Goal: Task Accomplishment & Management: Manage account settings

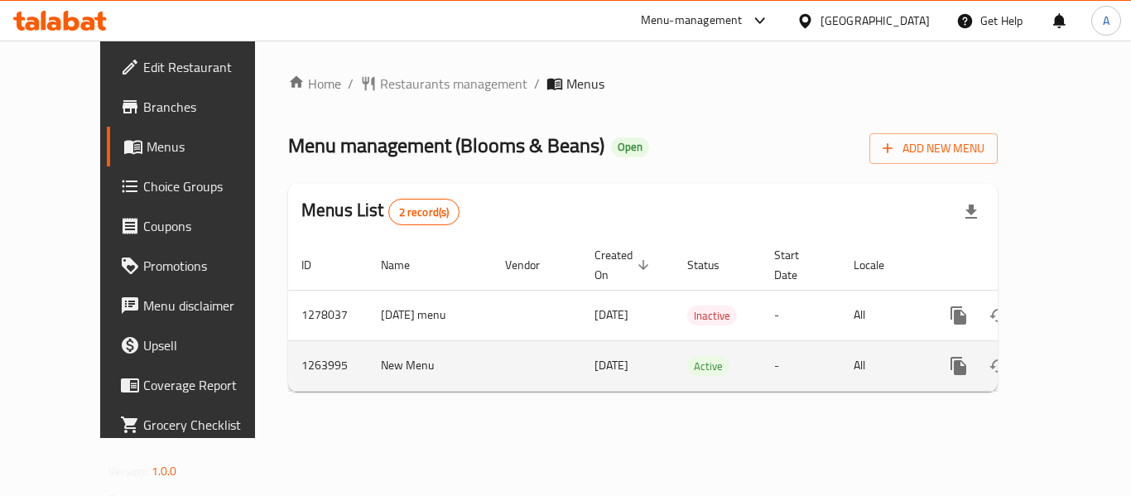
click at [1071, 359] on icon "enhanced table" at bounding box center [1078, 366] width 15 height 15
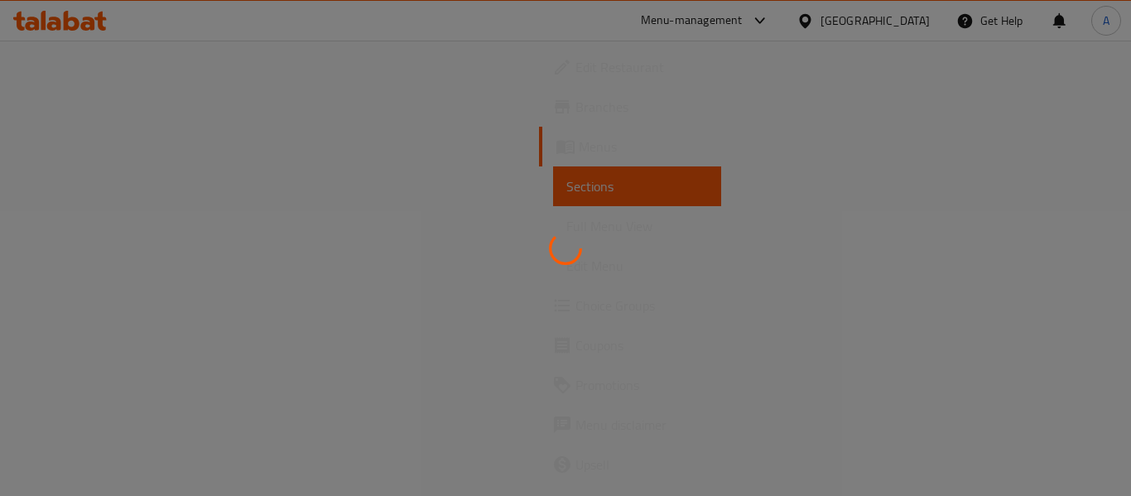
click at [296, 253] on div at bounding box center [565, 248] width 1131 height 496
click at [397, 287] on div at bounding box center [565, 248] width 1131 height 496
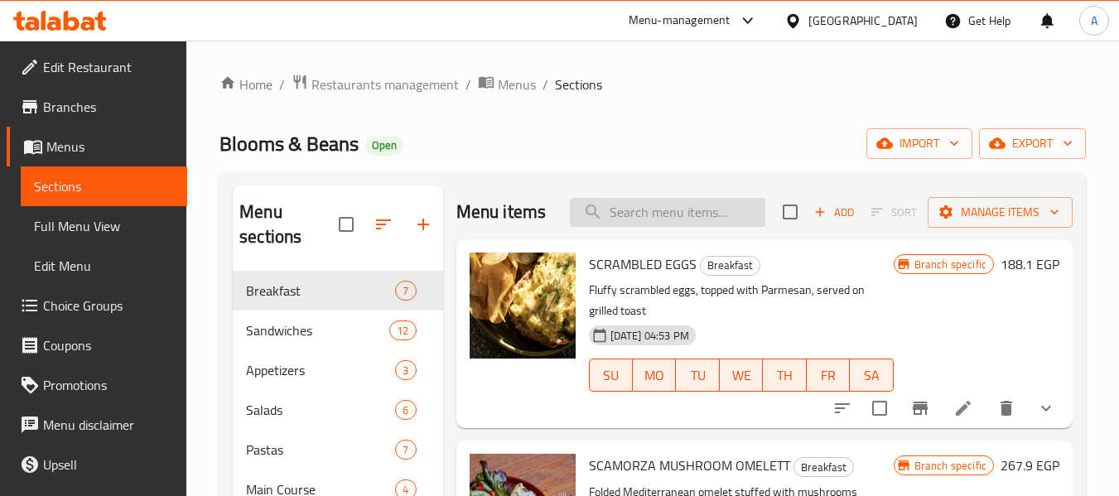
drag, startPoint x: 636, startPoint y: 235, endPoint x: 648, endPoint y: 229, distance: 14.1
click at [642, 227] on input "search" at bounding box center [667, 212] width 195 height 29
paste input "Buy TWO to"
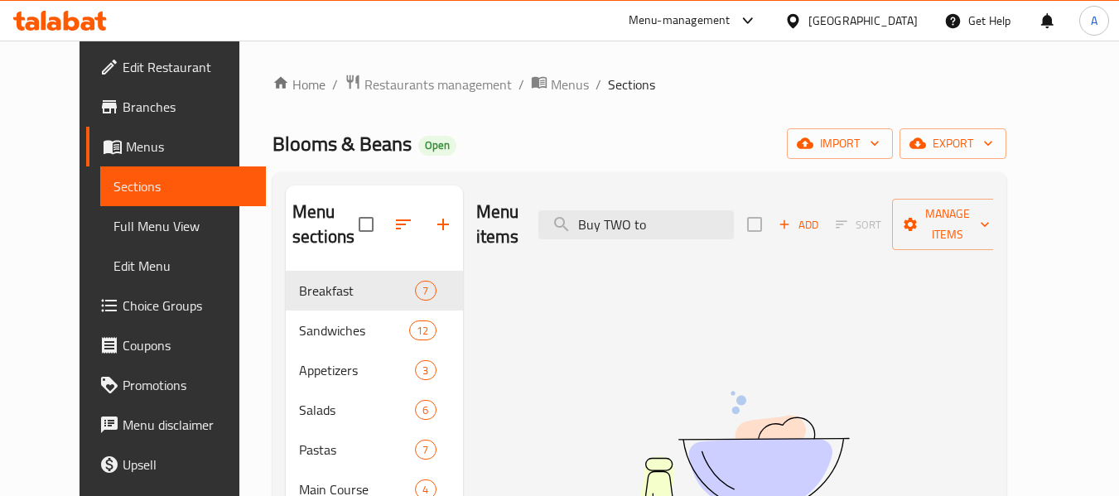
click at [686, 214] on input "Buy TWO to" at bounding box center [635, 224] width 195 height 29
click at [686, 214] on input "to go" at bounding box center [635, 224] width 195 height 29
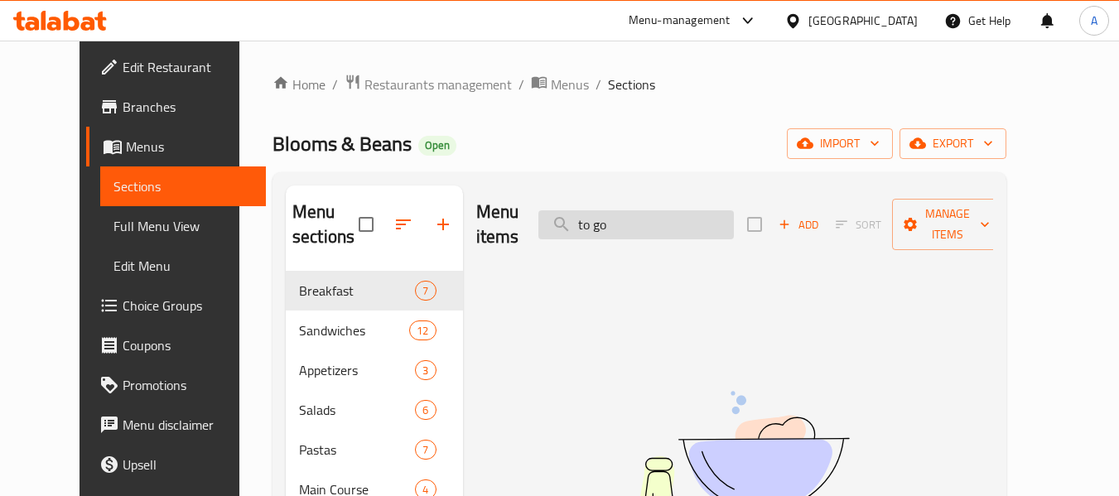
click at [686, 214] on input "to go" at bounding box center [635, 224] width 195 height 29
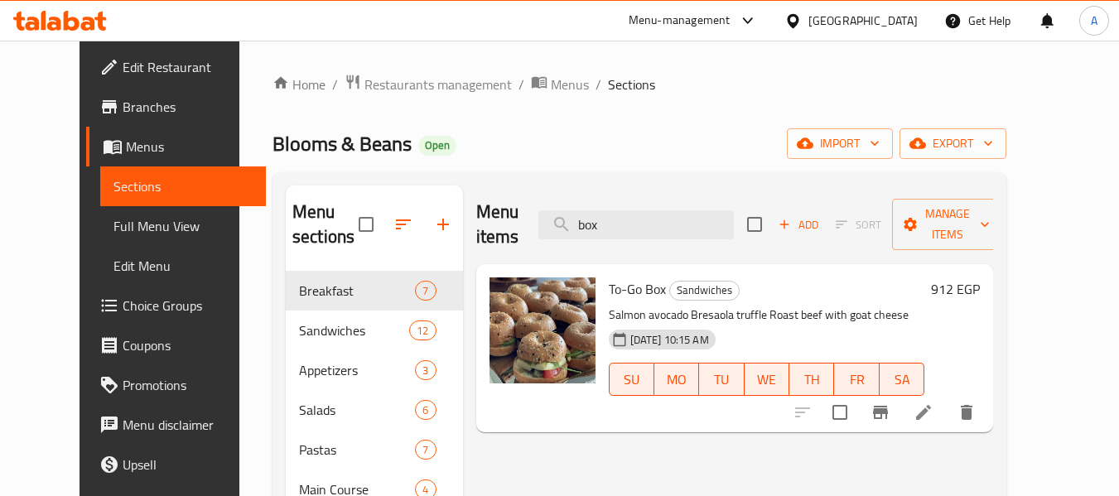
type input "box"
click at [619, 277] on span "To-Go Box" at bounding box center [637, 289] width 57 height 25
copy h6 "To-Go Box"
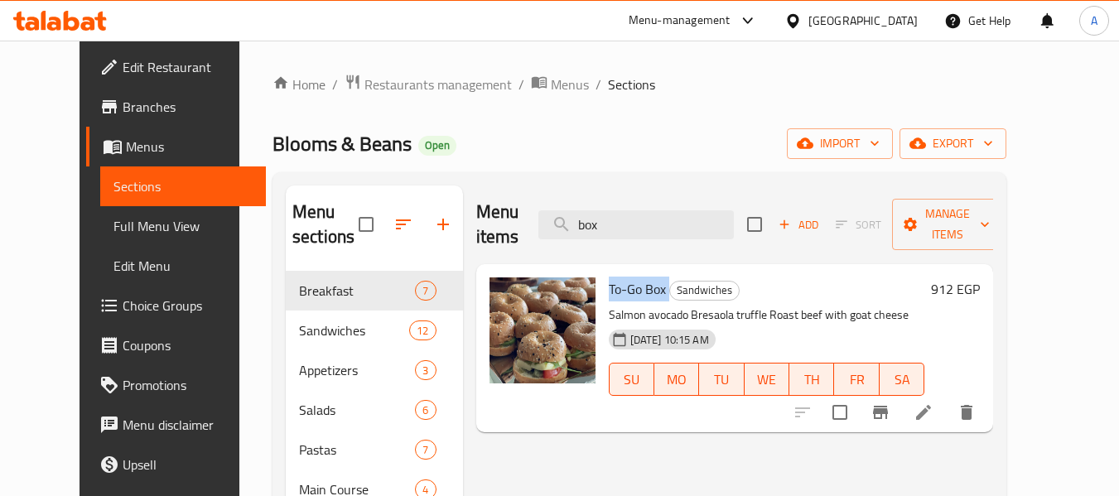
click at [947, 398] on li at bounding box center [923, 413] width 46 height 30
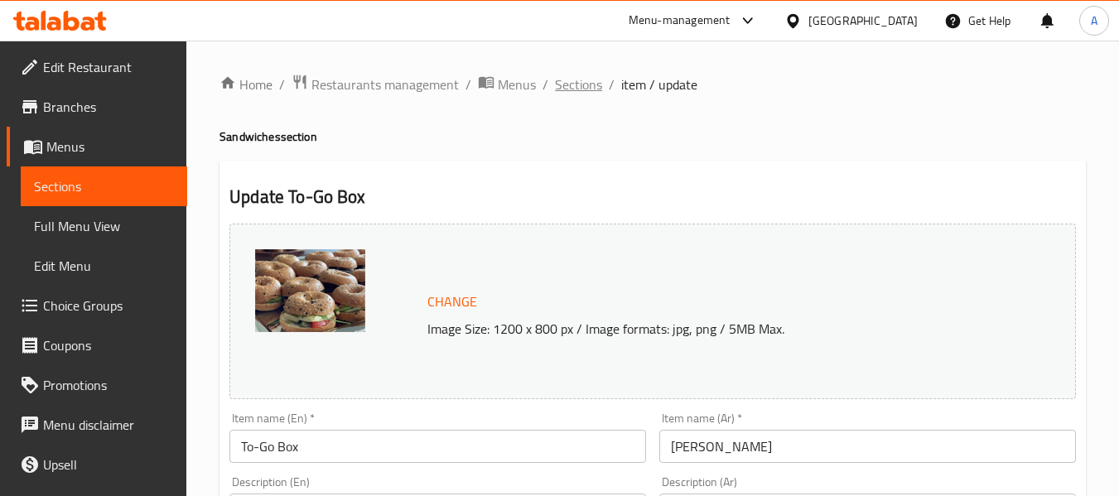
click at [586, 83] on span "Sections" at bounding box center [578, 85] width 47 height 20
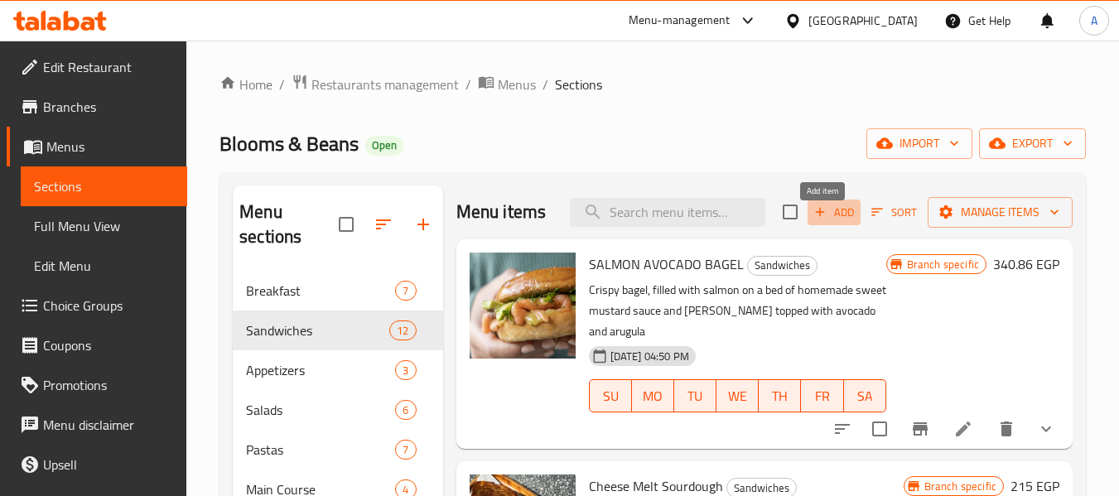
click at [834, 222] on span "Add" at bounding box center [834, 212] width 45 height 19
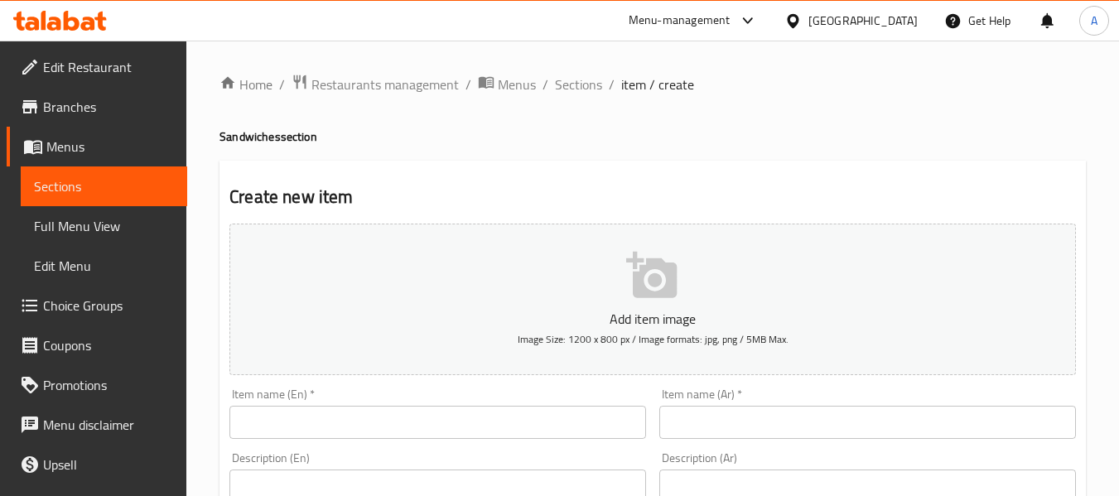
click at [342, 422] on input "text" at bounding box center [437, 422] width 417 height 33
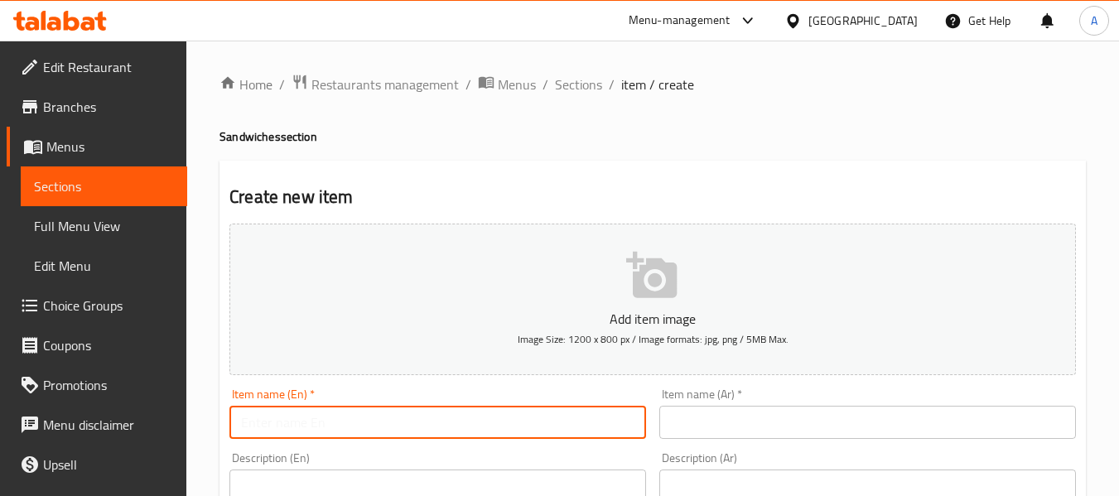
paste input "Buy TWO to go box and get 10% off on both"
click at [342, 422] on input "Buy TWO to go box and get 10% off on both" at bounding box center [437, 422] width 417 height 33
type input "Buy Two to Go Box and Get 10% Off on Both"
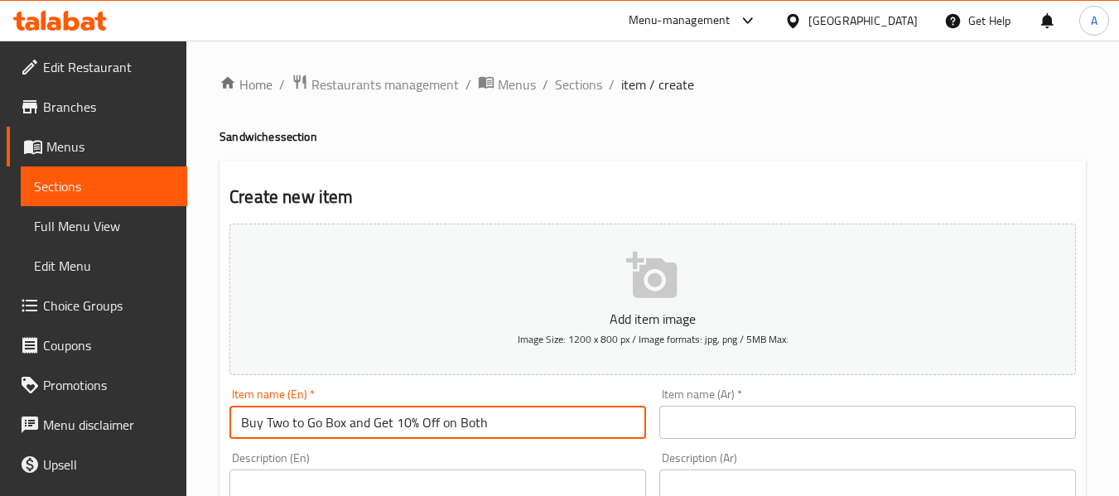
click at [663, 425] on input "text" at bounding box center [867, 422] width 417 height 33
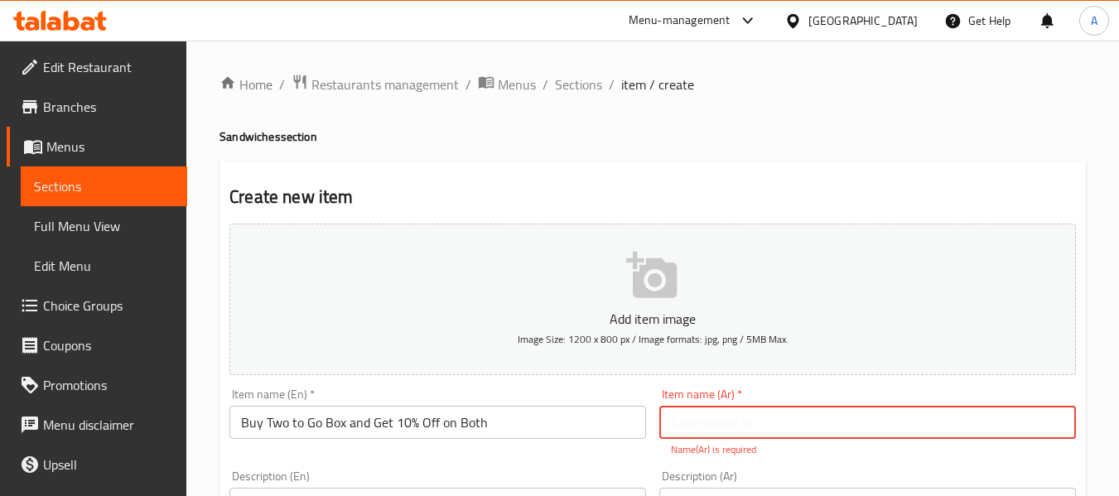
paste input "اشتري صندوقين واحصل على خصم 10% على كليهما"
click at [899, 426] on input "اشتري صندوقين واحصل على خصم 10% على كليهما" at bounding box center [867, 422] width 417 height 33
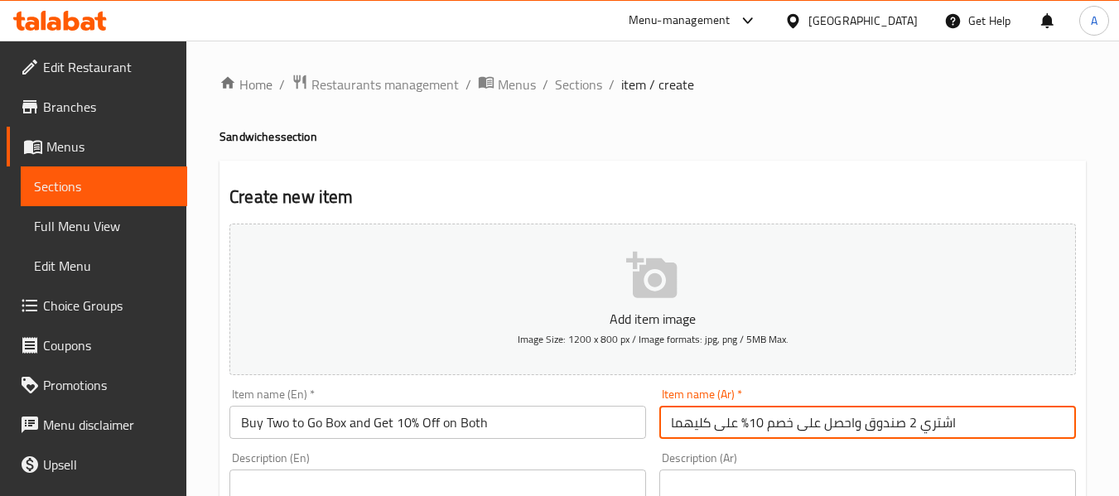
click at [891, 430] on input "اشتري 2 صندوق واحصل على خصم 10% على كليهما" at bounding box center [867, 422] width 417 height 33
paste input "وجو بوكس"
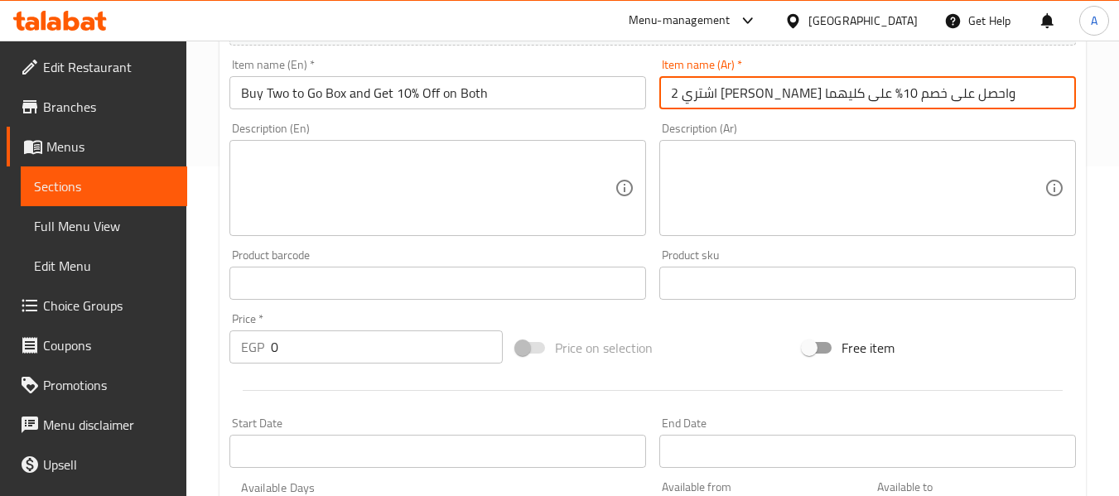
scroll to position [331, 0]
type input "اشتري 2 توجو بوكس واحصل على خصم 10% على كليهما"
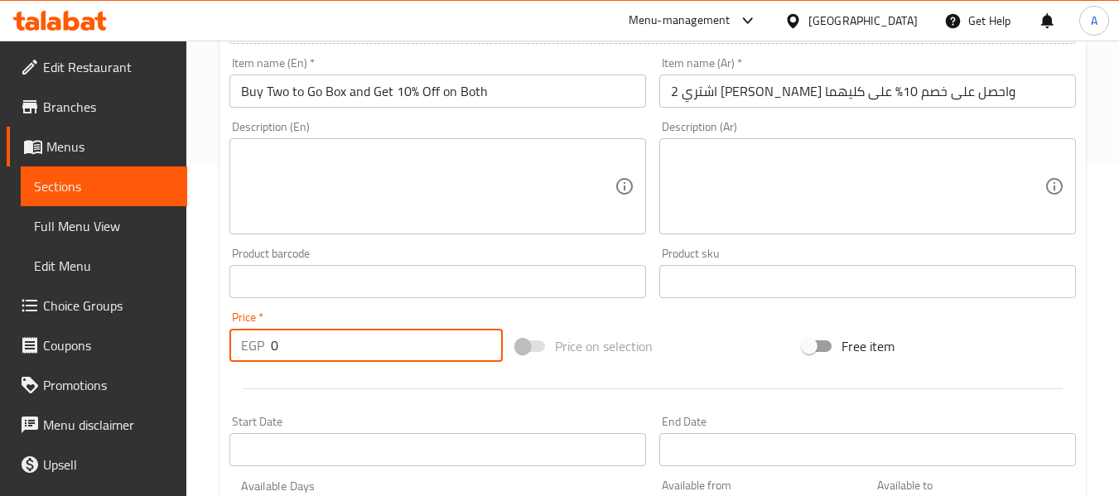
drag, startPoint x: 306, startPoint y: 341, endPoint x: 254, endPoint y: 349, distance: 52.7
click at [259, 347] on div "EGP 0 Price *" at bounding box center [365, 345] width 273 height 33
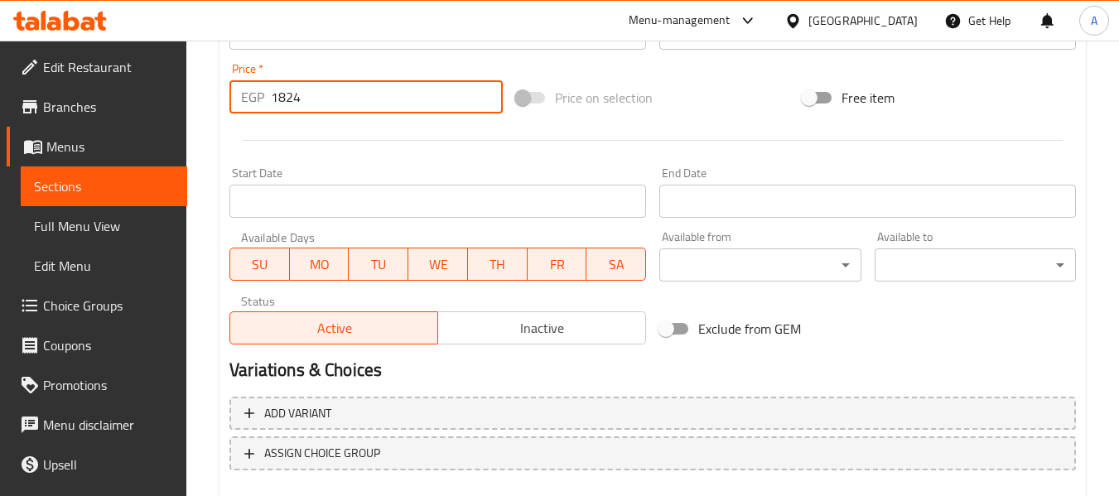
type input "1824"
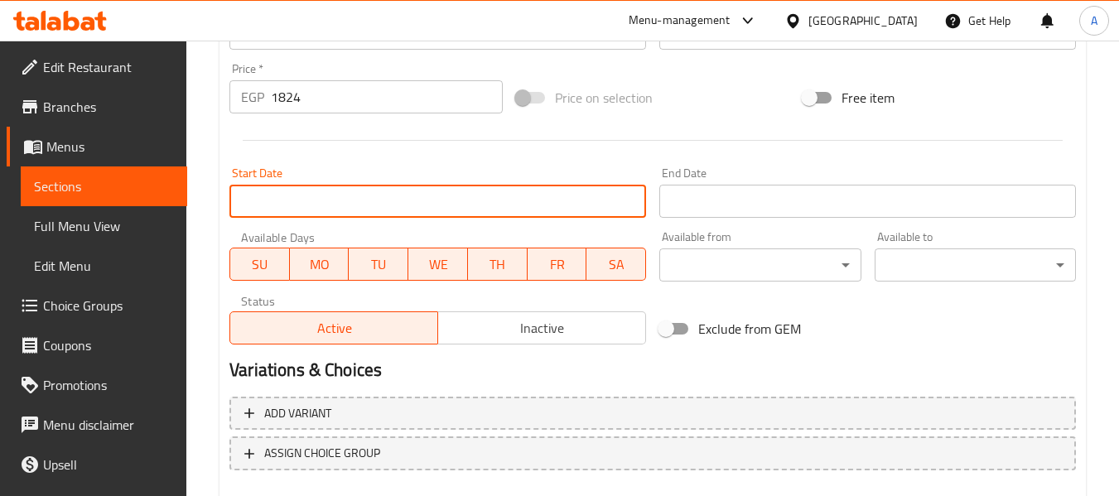
click at [296, 190] on input "Start Date" at bounding box center [437, 201] width 417 height 33
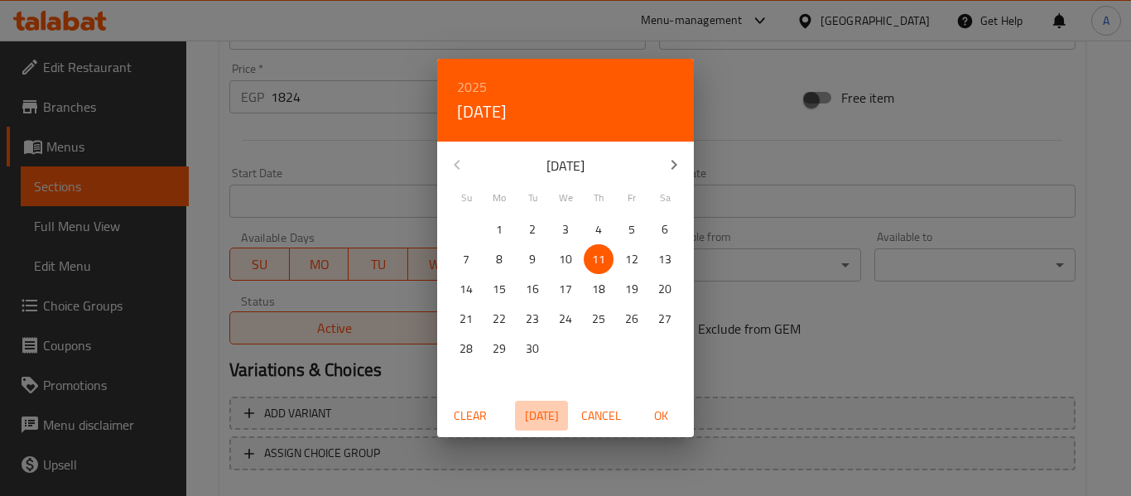
click at [547, 407] on span "Today" at bounding box center [542, 416] width 40 height 21
click at [657, 417] on span "OK" at bounding box center [661, 416] width 40 height 21
type input "11-09-2025"
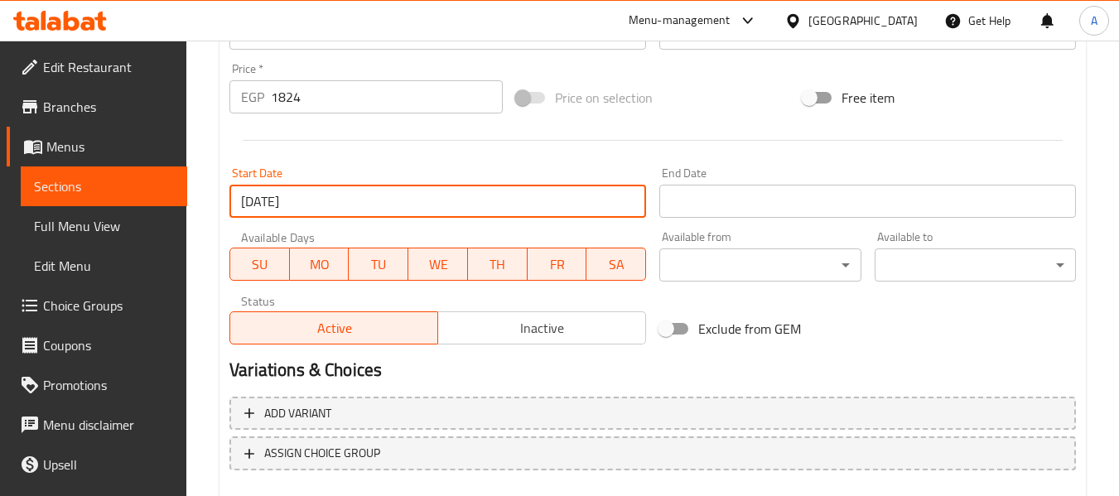
click at [716, 204] on input "Start Date" at bounding box center [867, 201] width 417 height 33
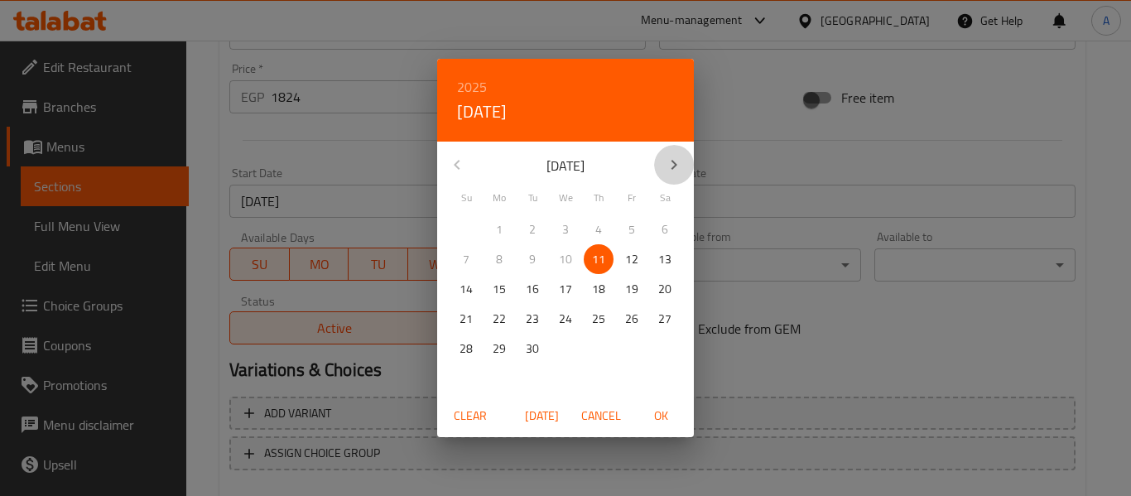
click at [669, 164] on icon "button" at bounding box center [674, 165] width 20 height 20
click at [492, 290] on span "10" at bounding box center [499, 289] width 30 height 21
click at [663, 419] on span "OK" at bounding box center [661, 416] width 40 height 21
type input "10-11-2025"
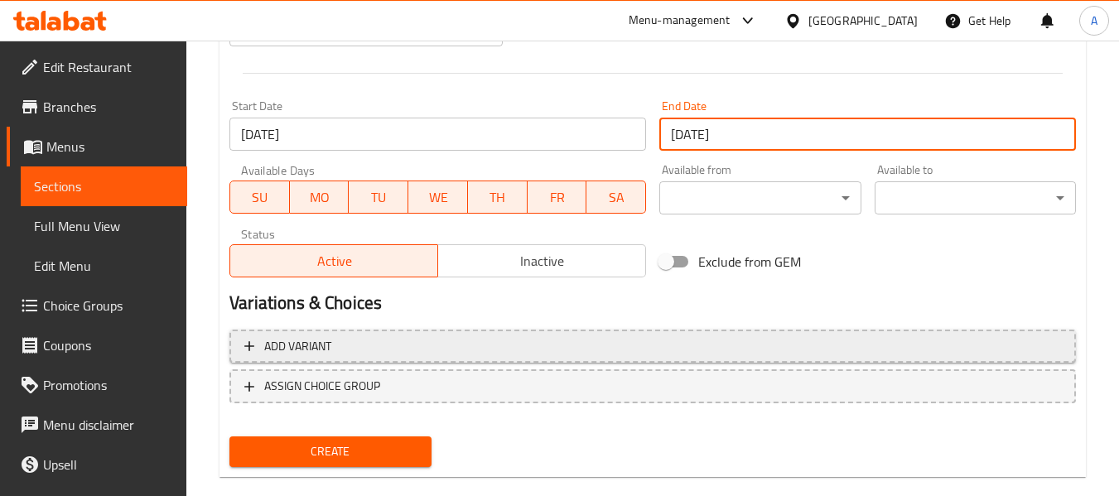
scroll to position [674, 0]
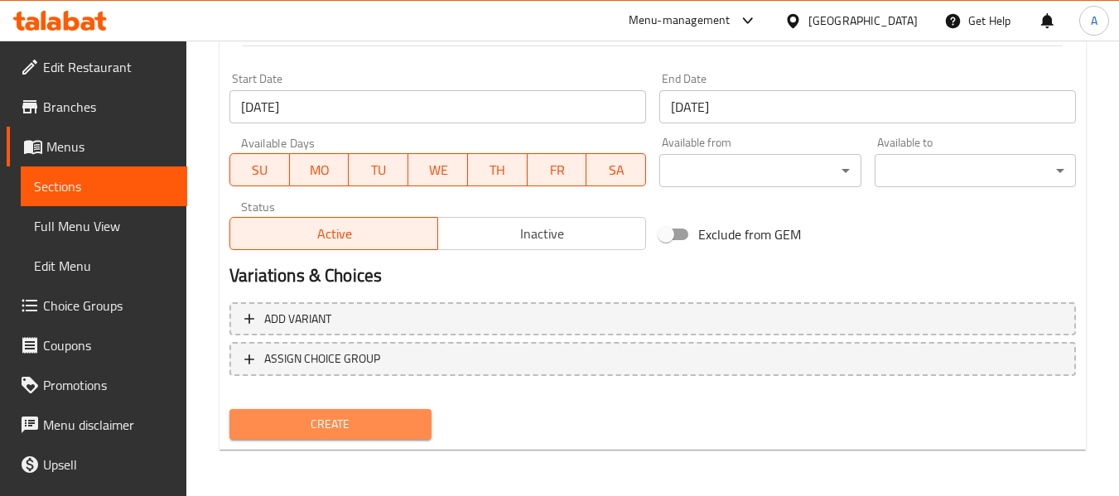
click at [355, 425] on span "Create" at bounding box center [330, 424] width 175 height 21
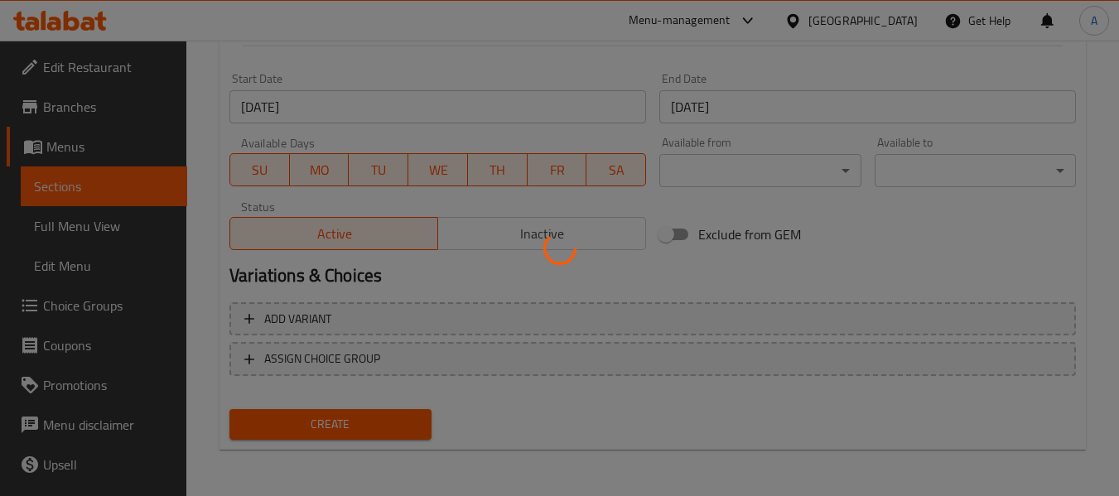
type input "0"
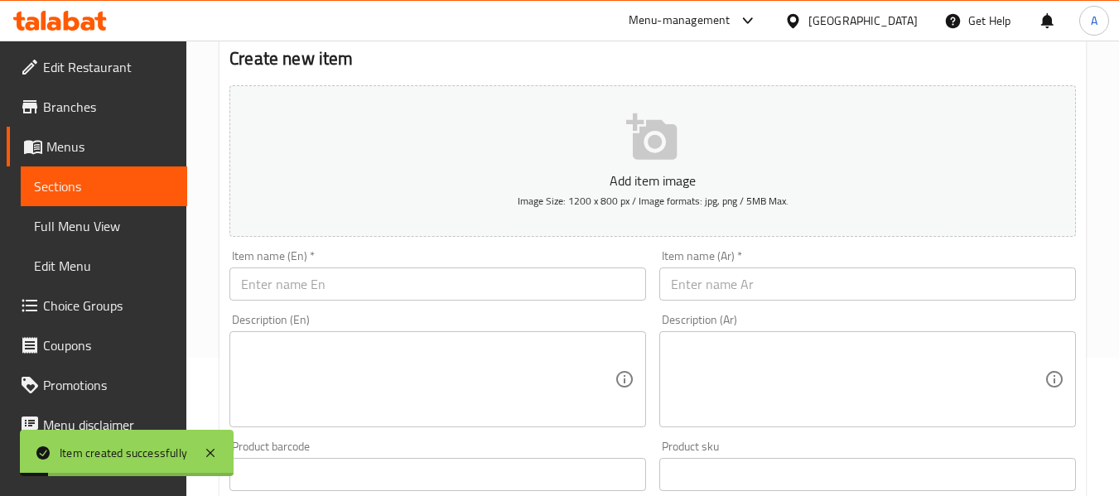
scroll to position [0, 0]
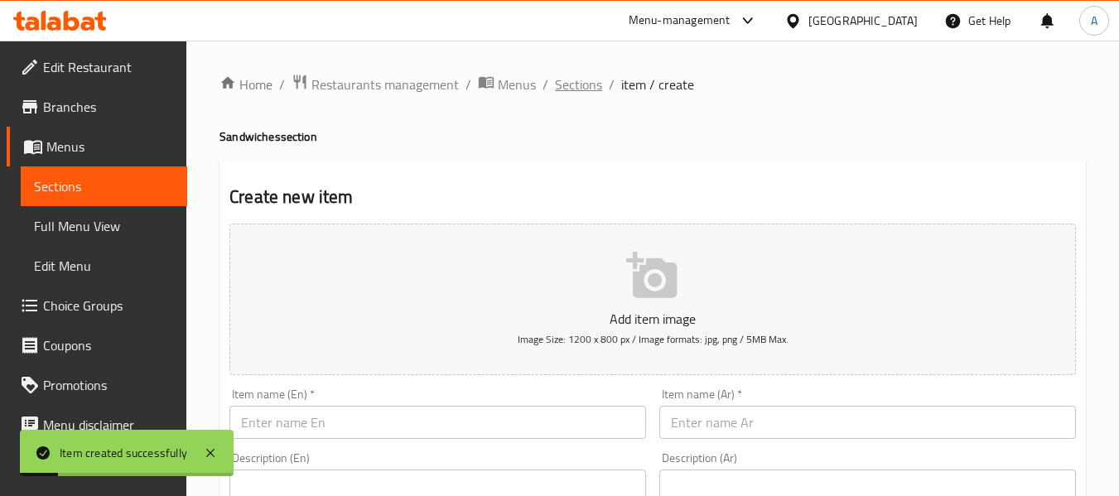
click at [580, 85] on span "Sections" at bounding box center [578, 85] width 47 height 20
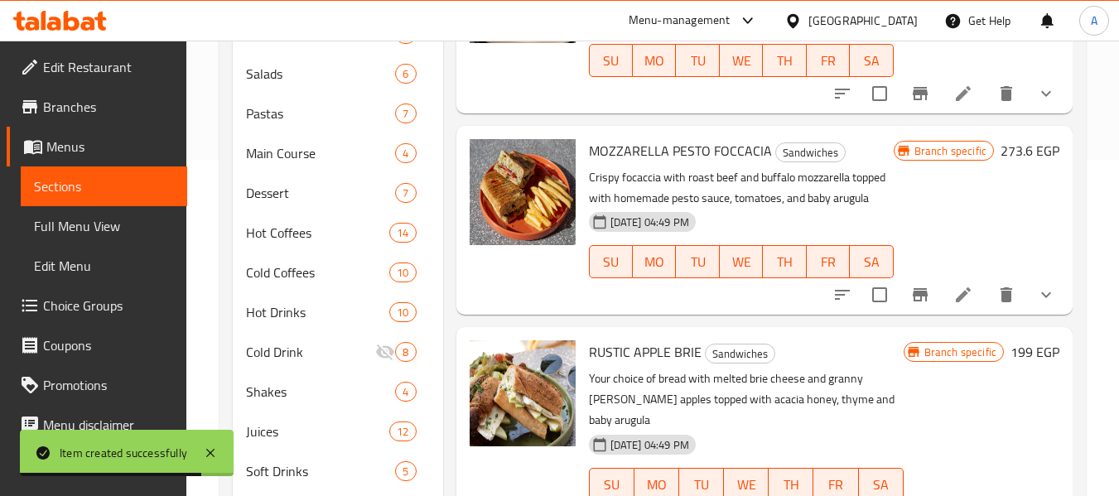
scroll to position [424, 0]
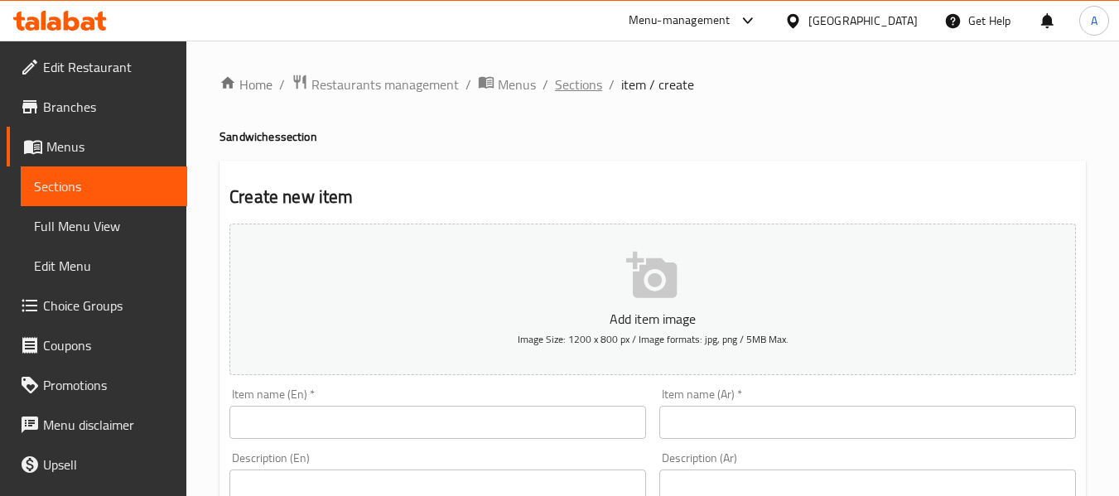
click at [563, 89] on span "Sections" at bounding box center [578, 85] width 47 height 20
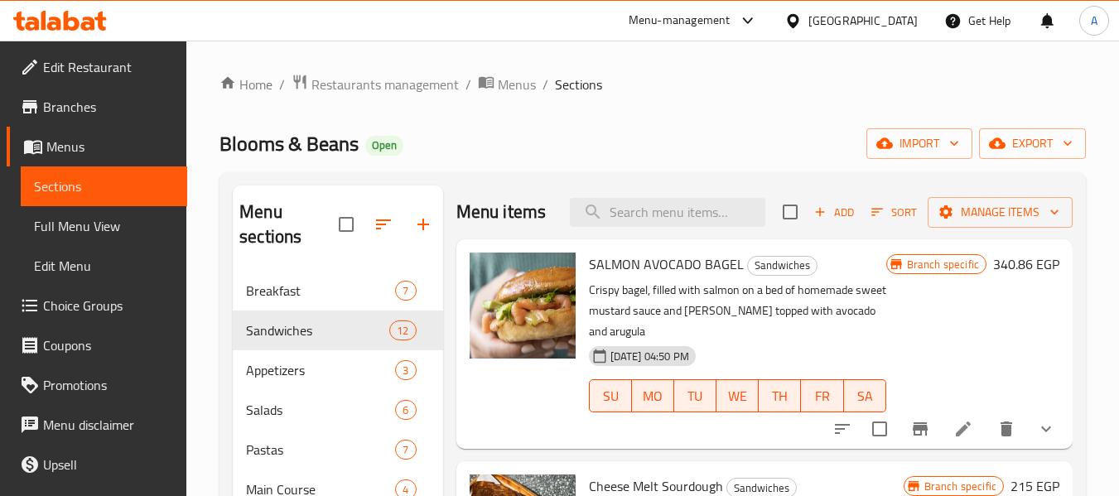
click at [701, 239] on div "Menu items Add Sort Manage items" at bounding box center [764, 213] width 616 height 54
click at [703, 224] on input "search" at bounding box center [667, 212] width 195 height 29
click at [682, 224] on input "search" at bounding box center [667, 212] width 195 height 29
type input "ف"
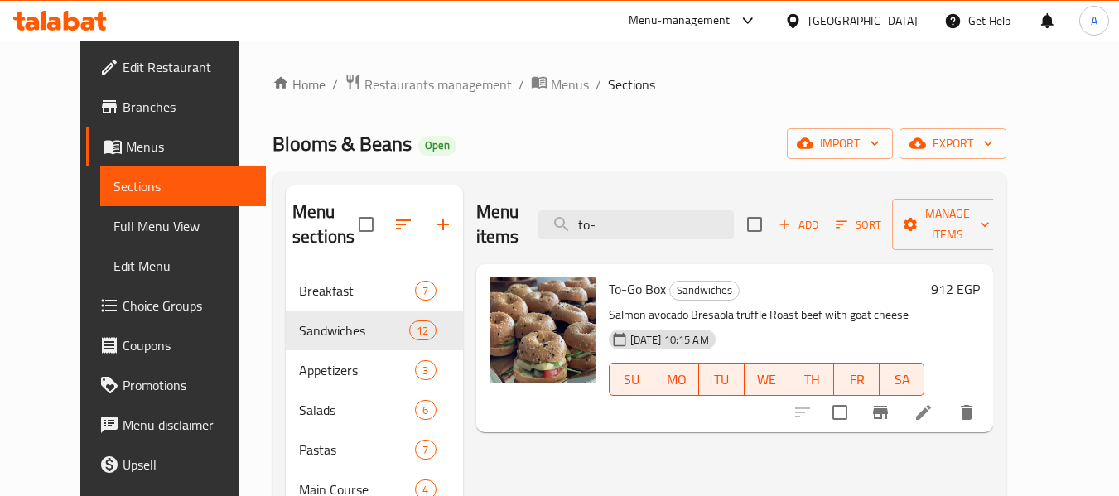
type input "to-"
click at [931, 405] on icon at bounding box center [923, 412] width 15 height 15
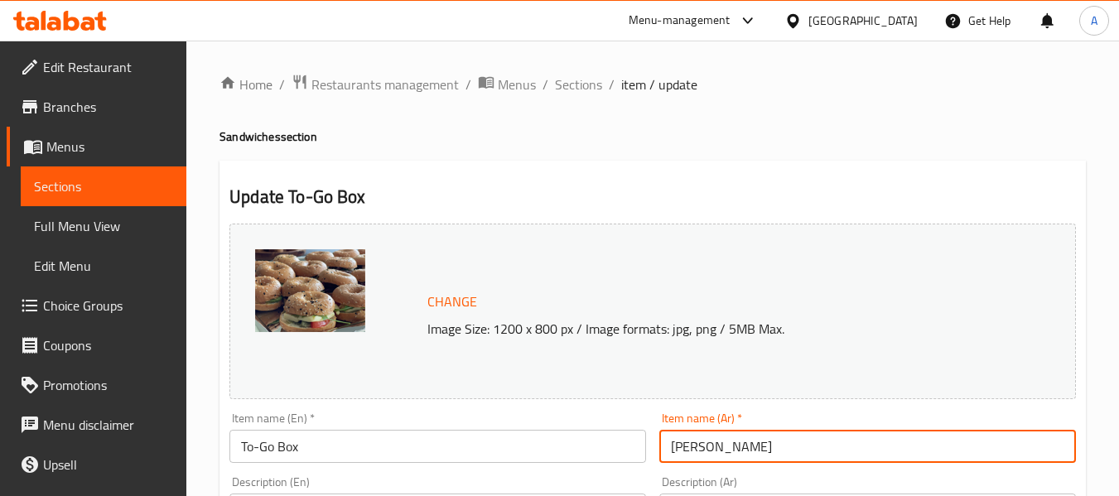
click at [712, 439] on input "[PERSON_NAME]" at bounding box center [867, 446] width 417 height 33
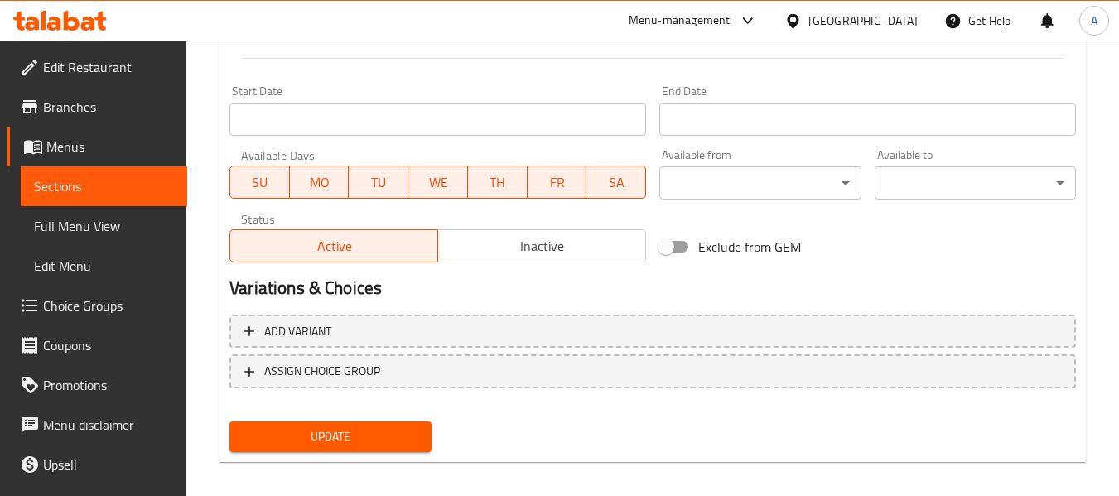
scroll to position [698, 0]
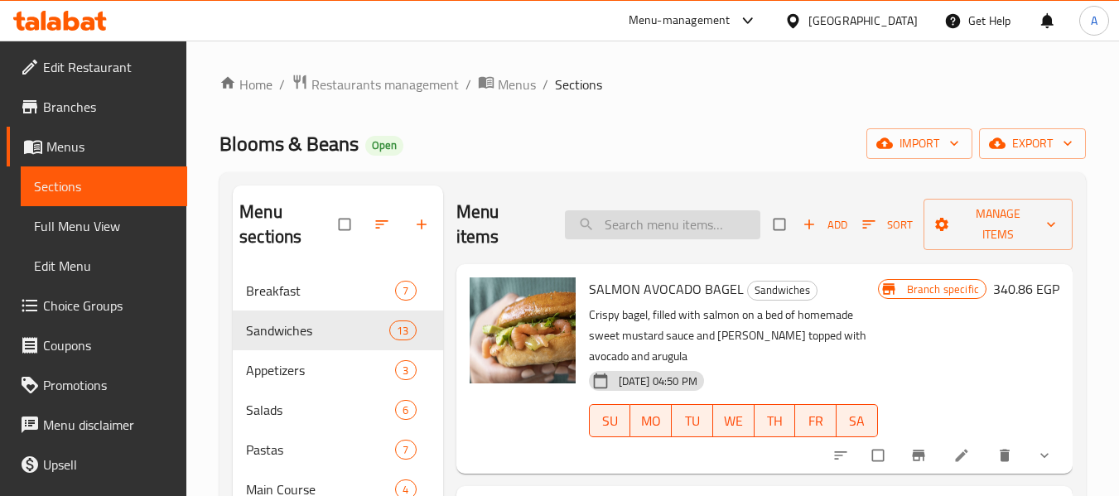
click at [625, 216] on input "search" at bounding box center [662, 224] width 195 height 29
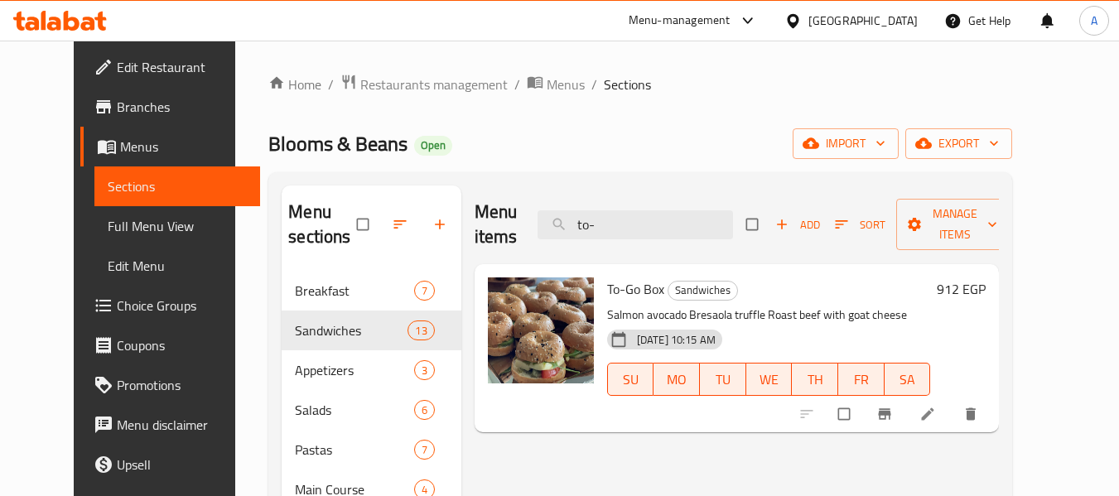
type input "to-"
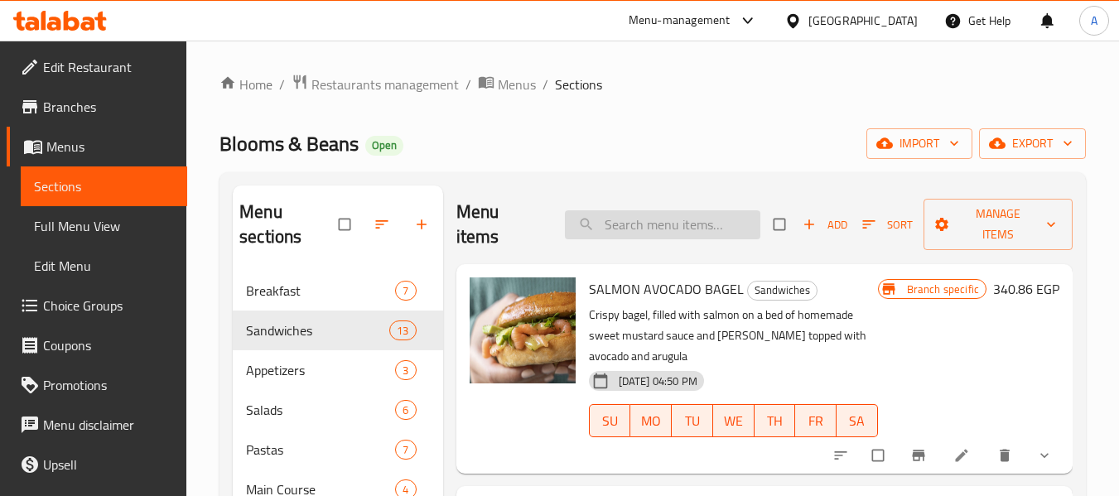
click at [615, 229] on input "search" at bounding box center [662, 224] width 195 height 29
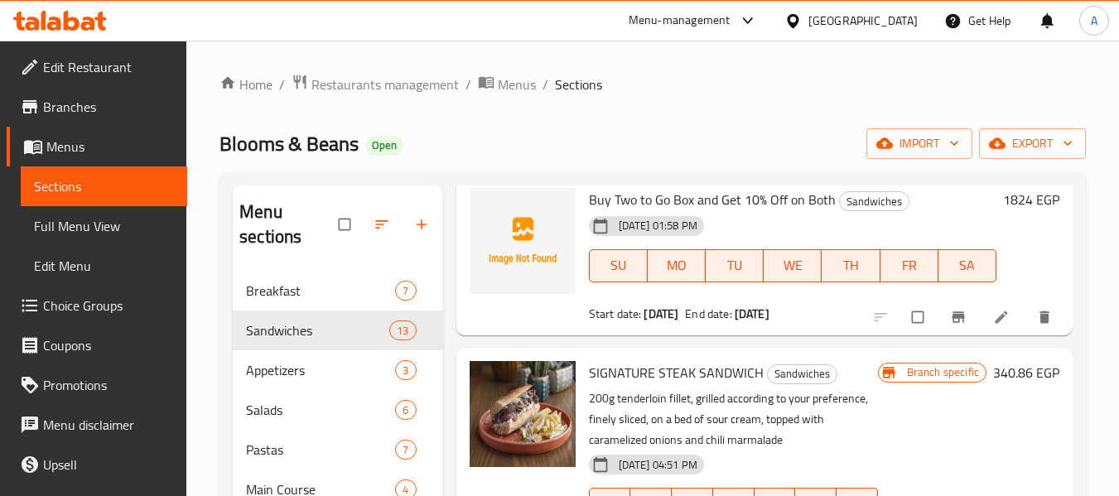
scroll to position [1905, 0]
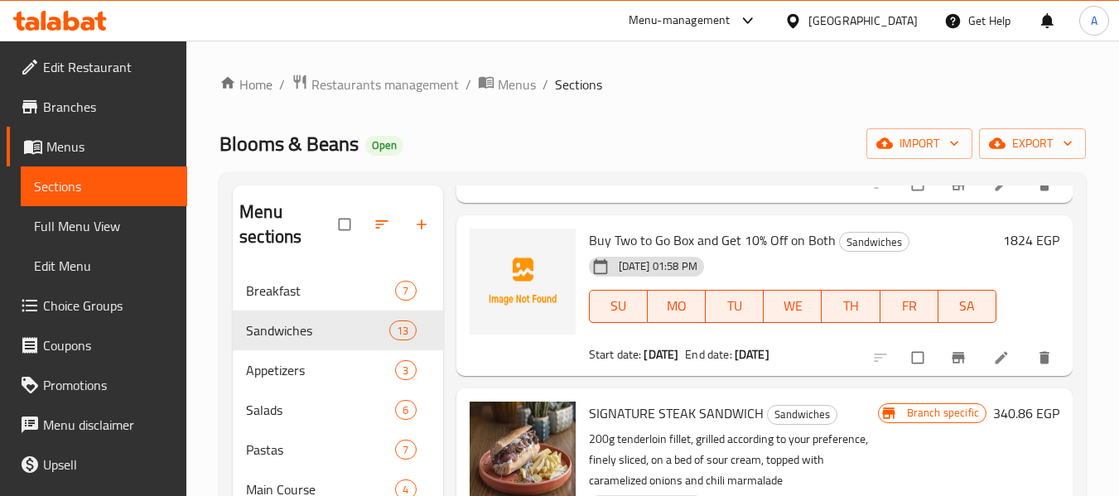
type input "to"
click at [694, 253] on span "Buy Two to Go Box and Get 10% Off on Both" at bounding box center [712, 240] width 247 height 25
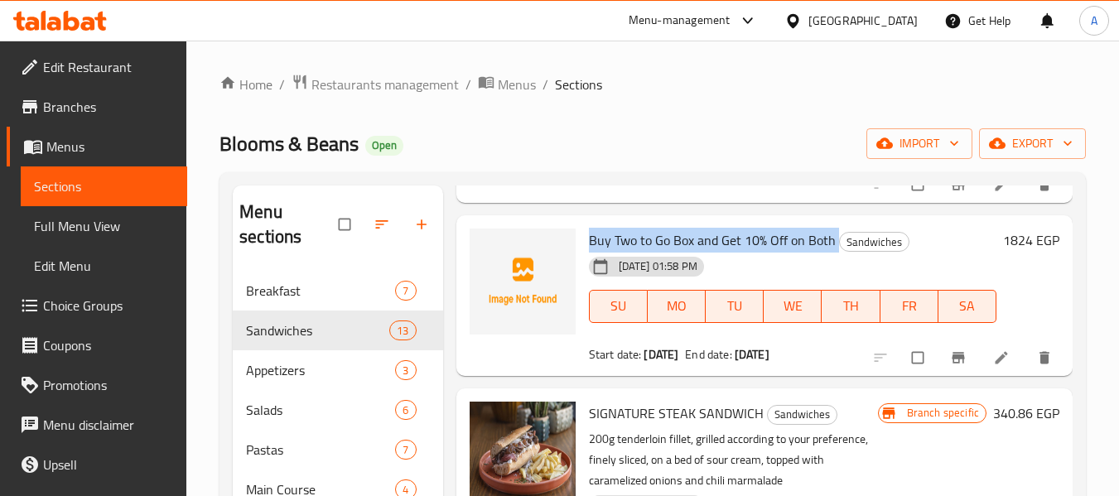
click at [694, 253] on span "Buy Two to Go Box and Get 10% Off on Both" at bounding box center [712, 240] width 247 height 25
click at [1024, 151] on span "export" at bounding box center [1032, 143] width 80 height 21
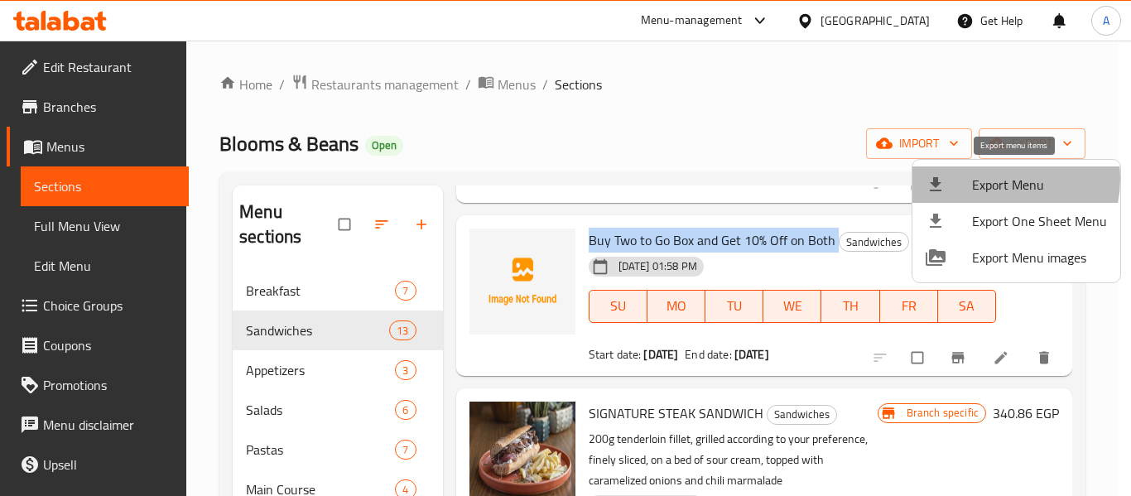
click at [995, 179] on span "Export Menu" at bounding box center [1039, 185] width 135 height 20
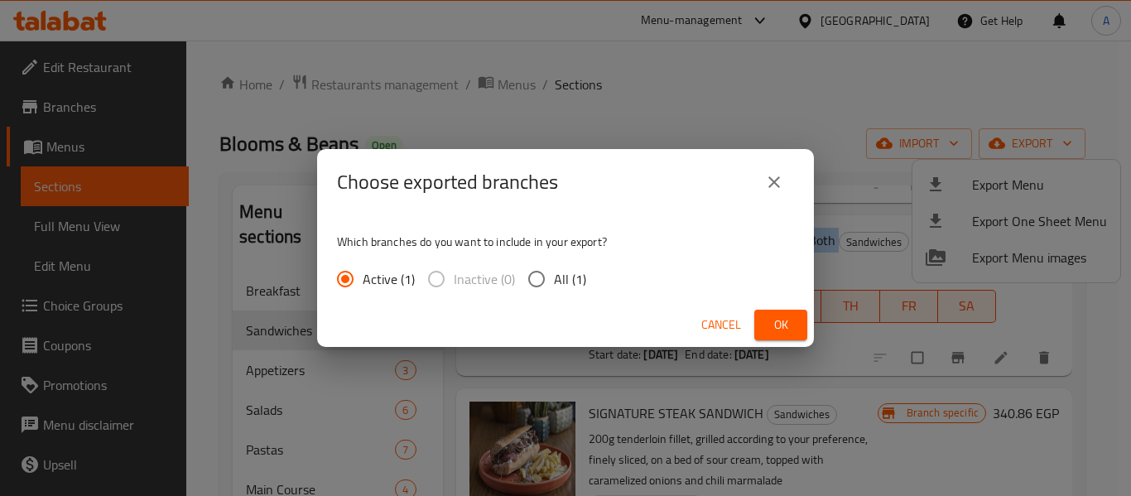
click at [530, 275] on input "All (1)" at bounding box center [536, 279] width 35 height 35
radio input "true"
click at [774, 329] on span "Ok" at bounding box center [781, 325] width 27 height 21
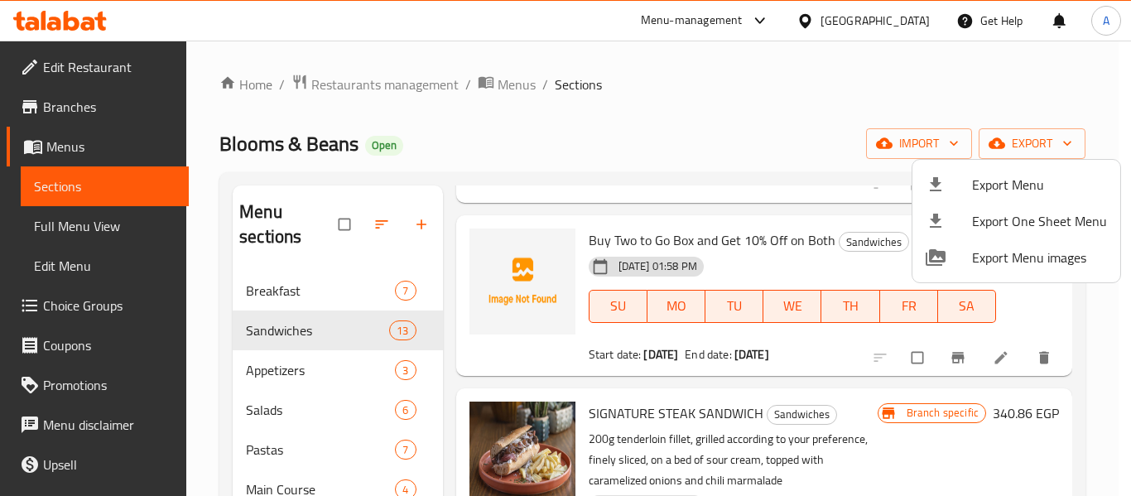
click at [823, 398] on div at bounding box center [565, 248] width 1131 height 496
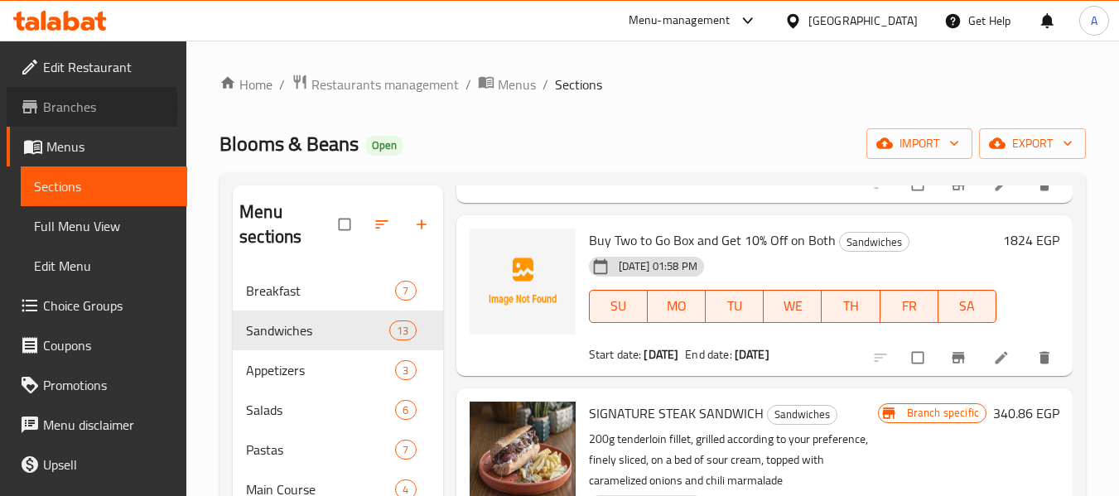
click at [77, 108] on span "Branches" at bounding box center [108, 107] width 131 height 20
